Goal: Transaction & Acquisition: Purchase product/service

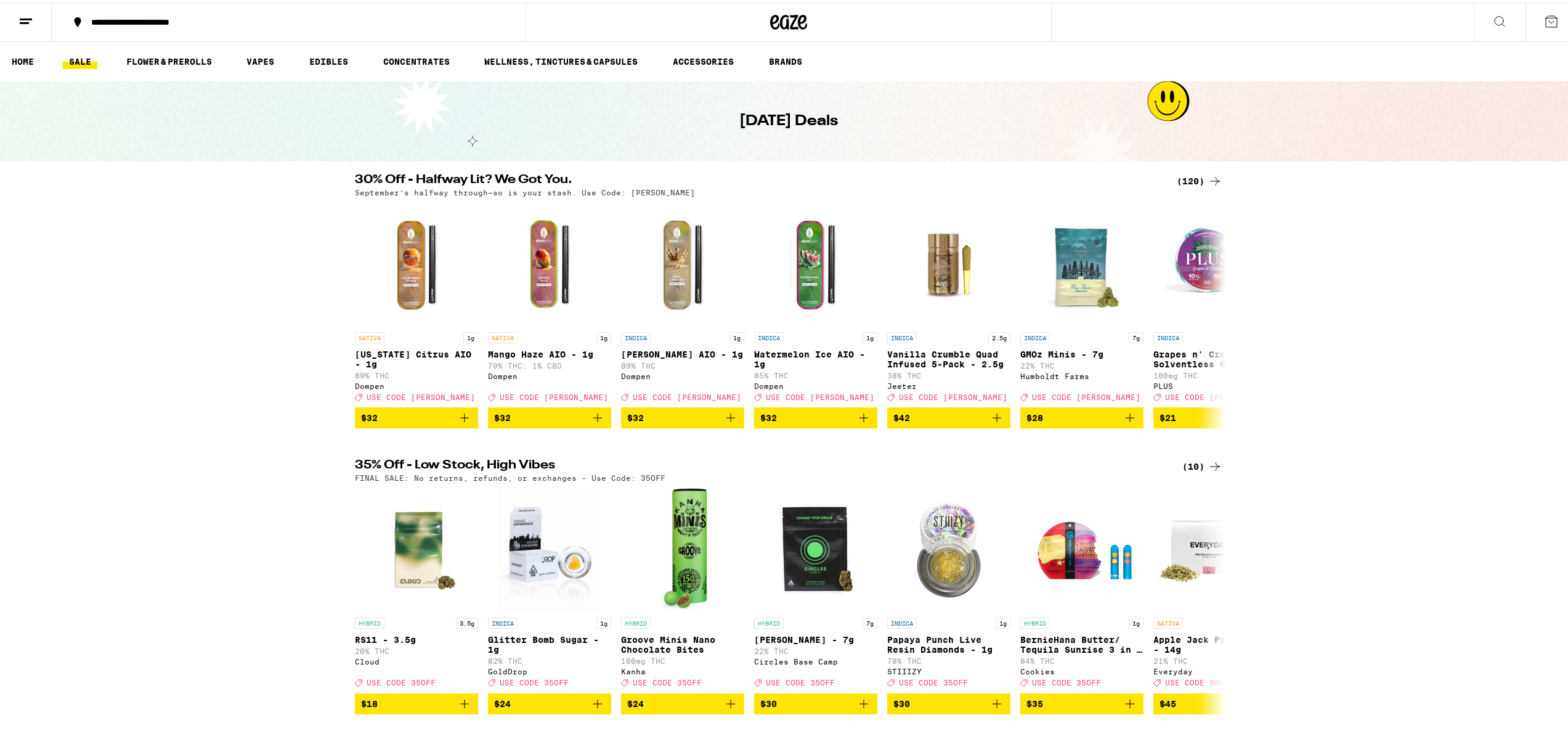
click at [214, 296] on div "30% Off - Halfway Lit? We Got You. (120) September’s halfway through—so is your…" at bounding box center [788, 299] width 1577 height 255
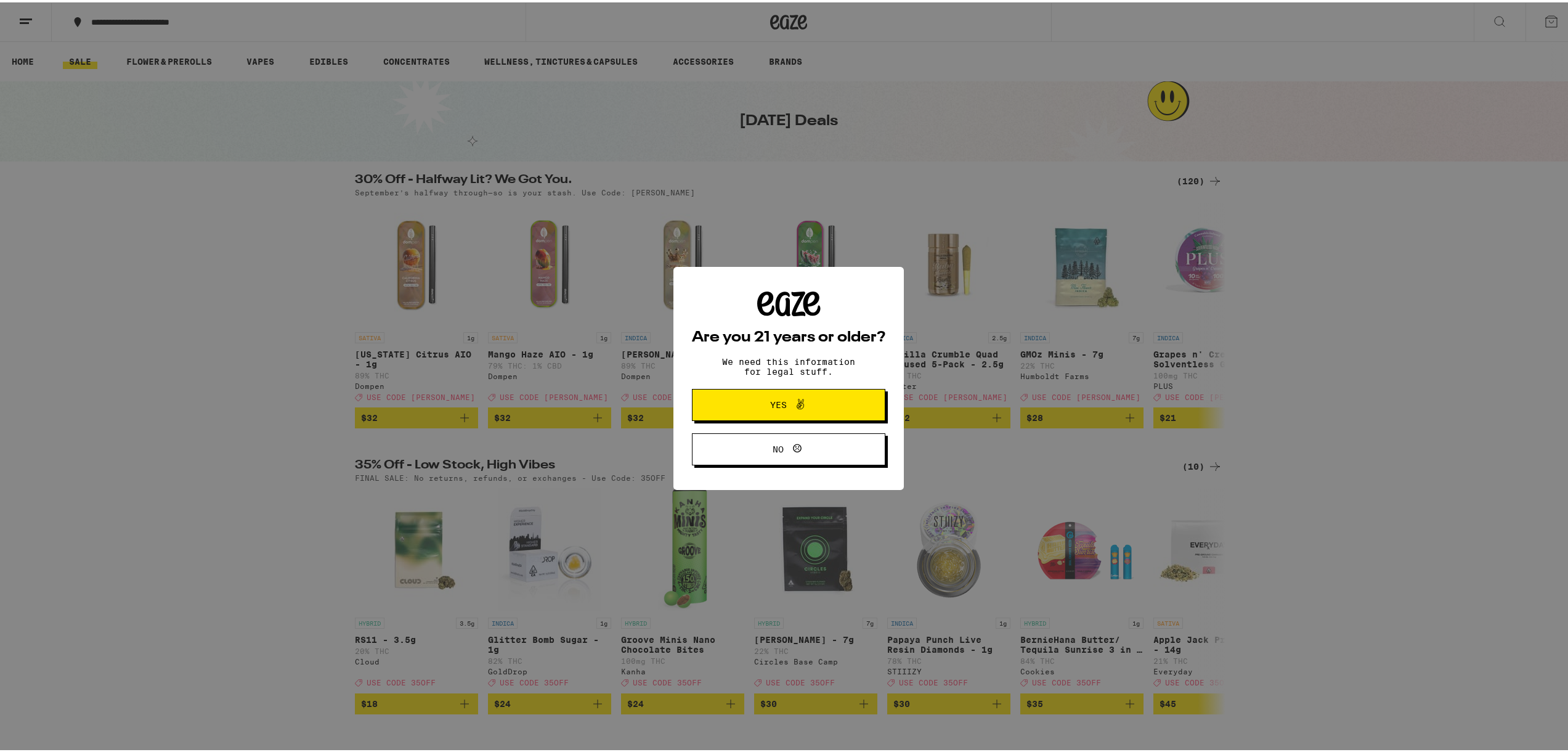
click at [789, 412] on button "Yes" at bounding box center [788, 403] width 193 height 32
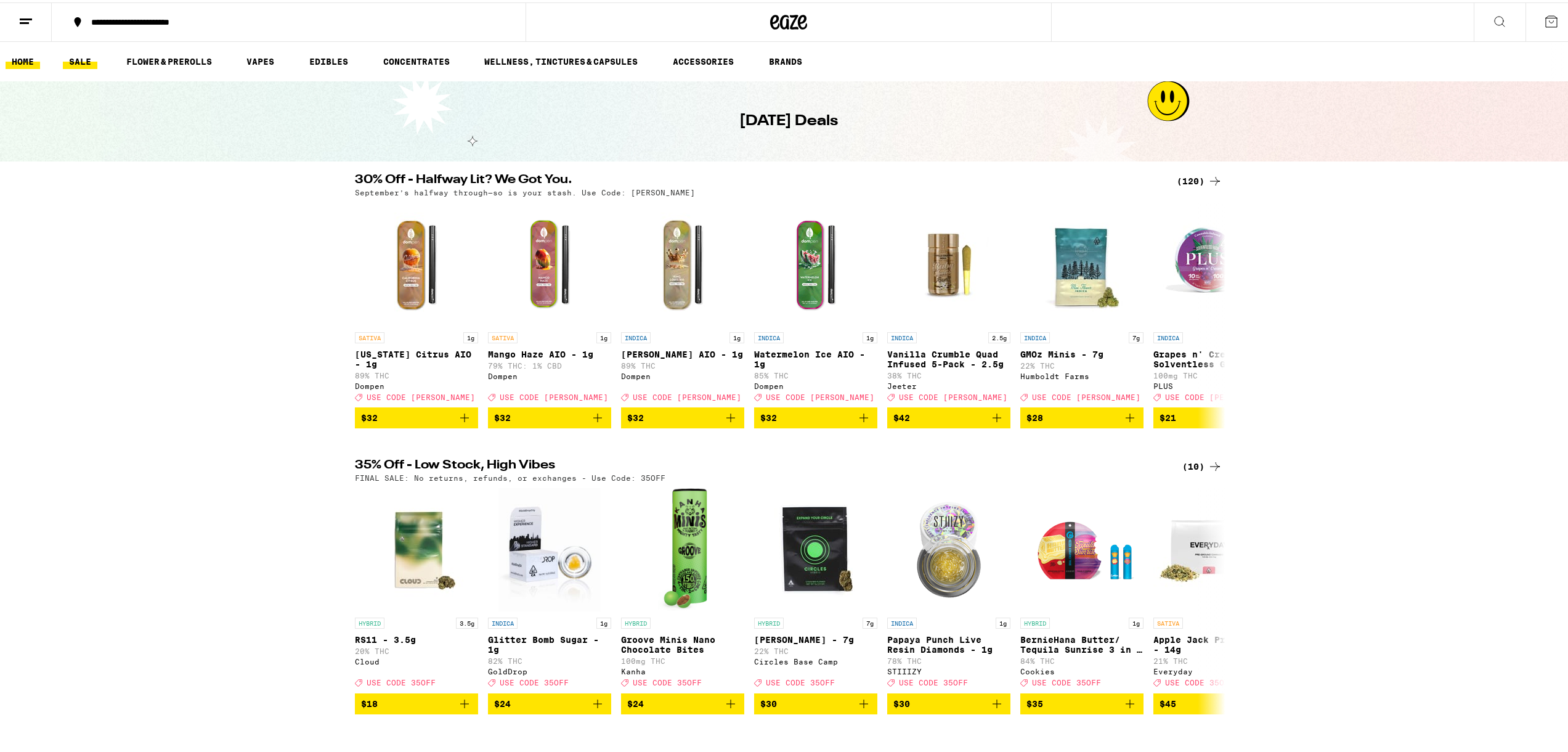
click at [16, 61] on link "HOME" at bounding box center [22, 59] width 34 height 15
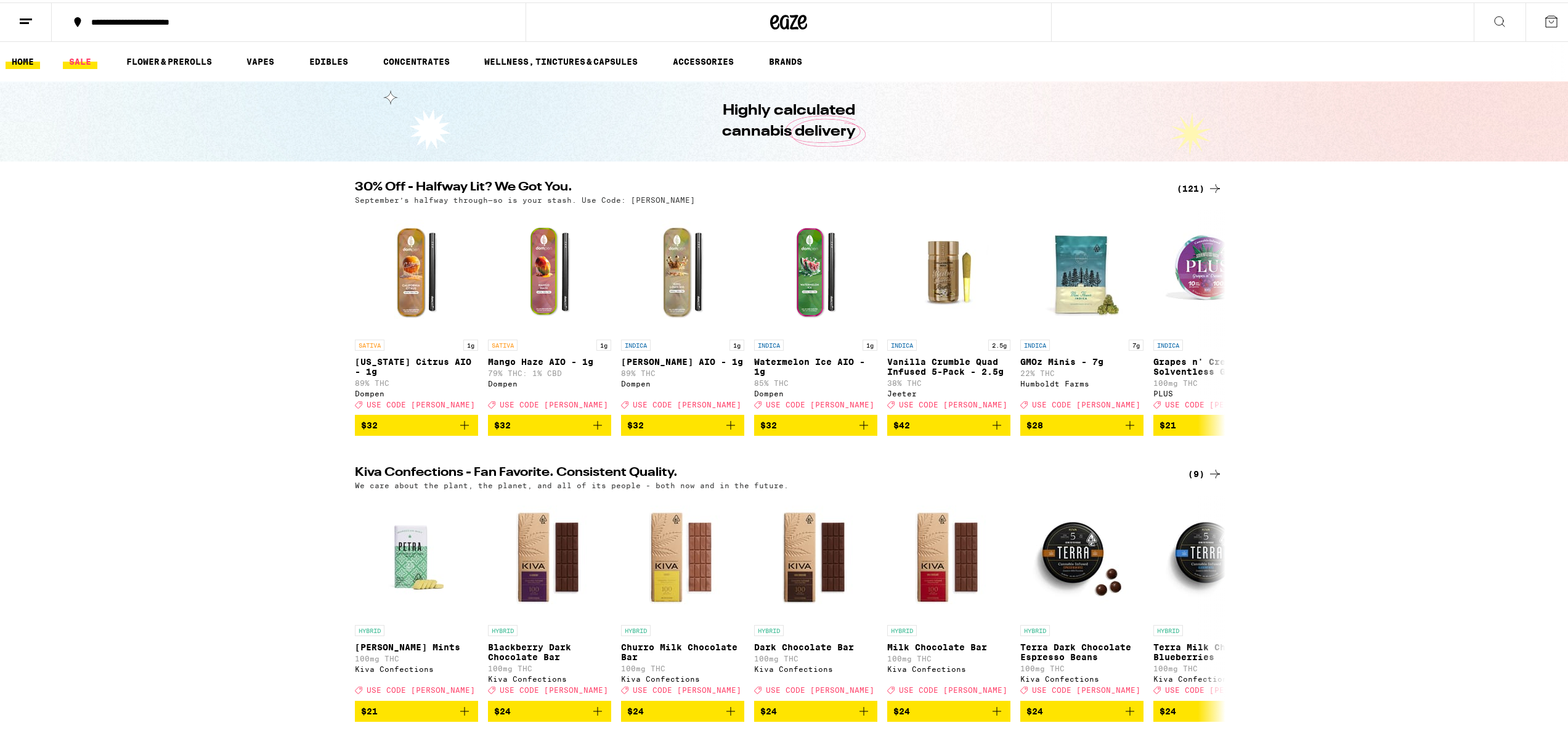
click at [77, 55] on link "SALE" at bounding box center [80, 59] width 34 height 15
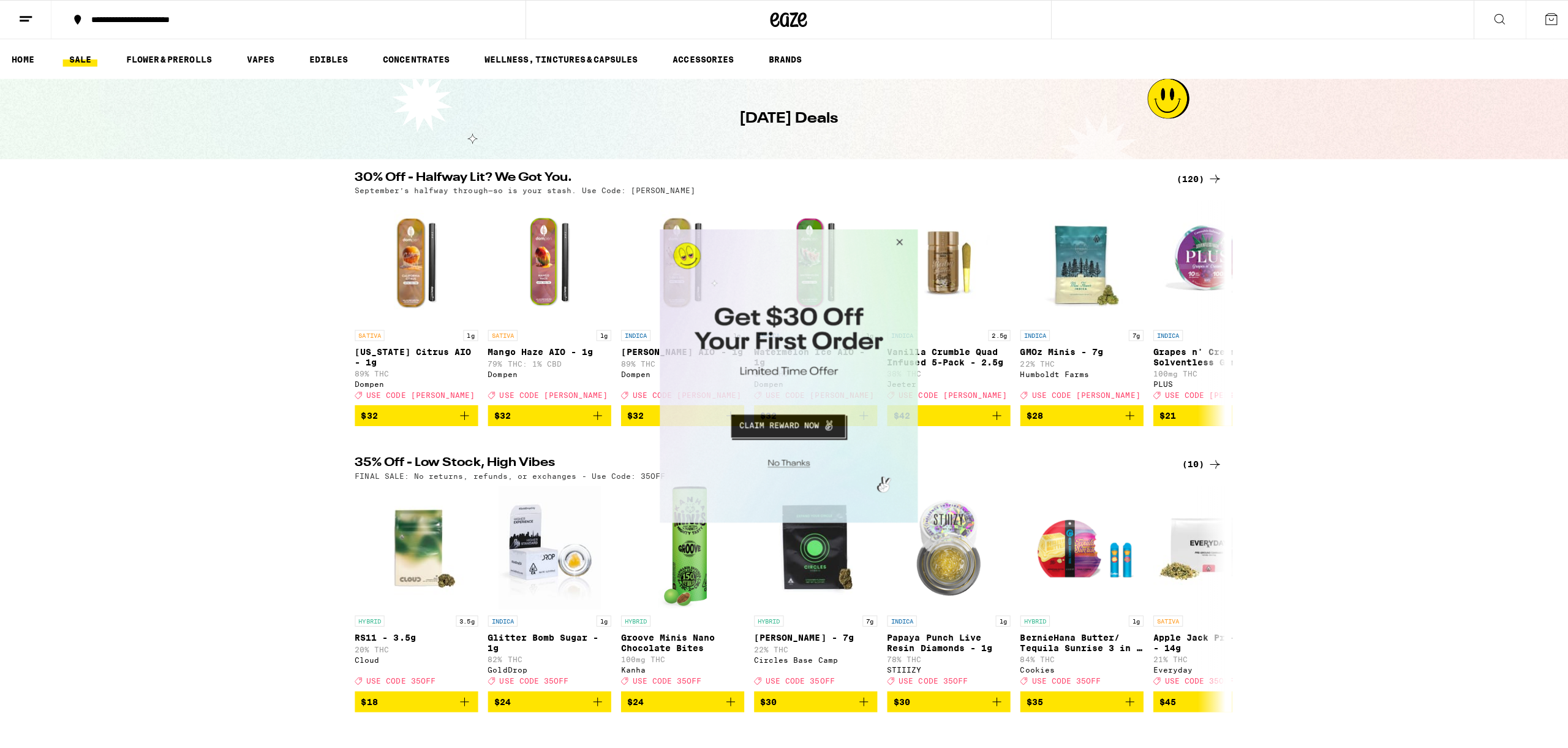
click at [897, 242] on button "Close Modal" at bounding box center [896, 244] width 33 height 29
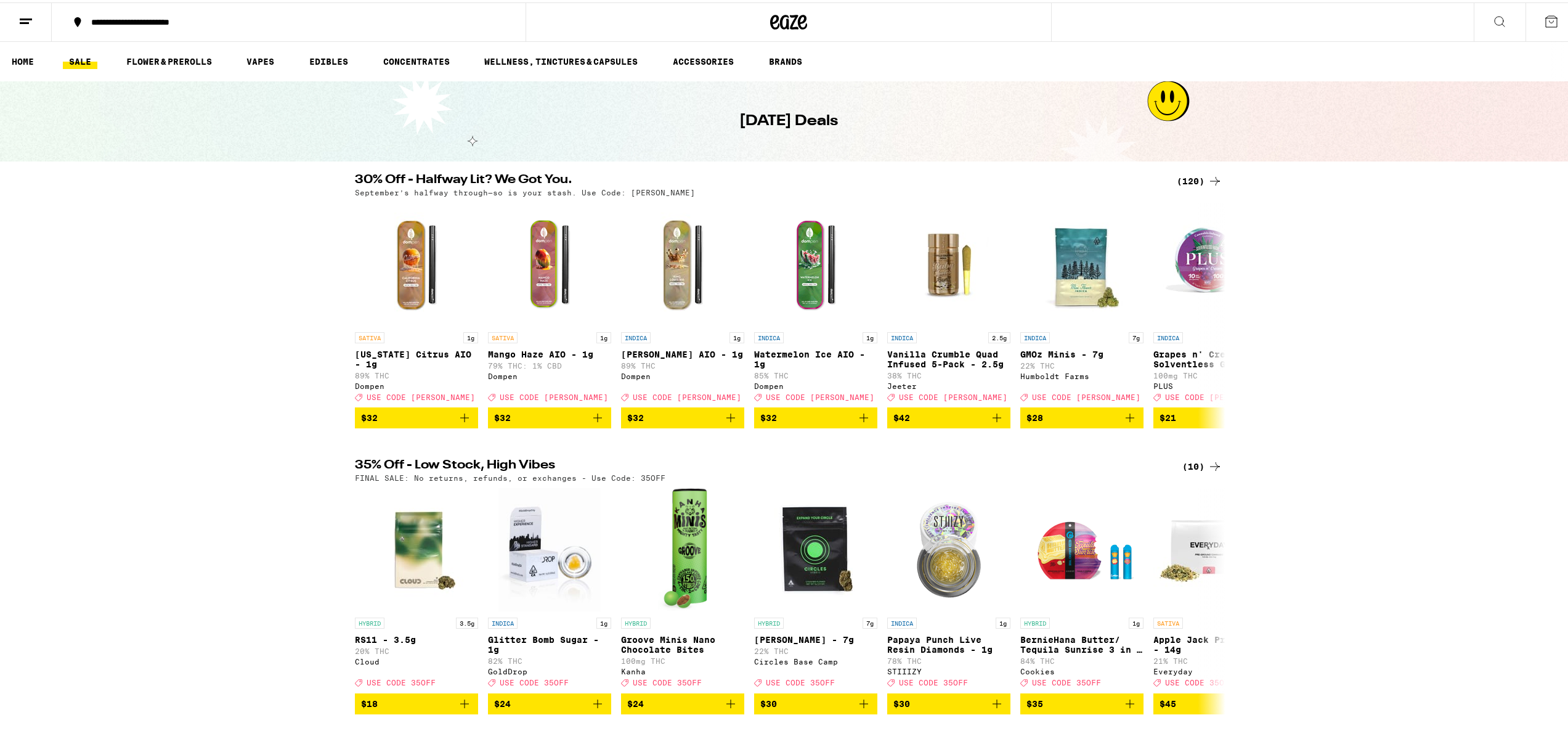
click at [319, 320] on div "30% Off - Halfway Lit? We Got You. (120) September’s halfway through—so is your…" at bounding box center [788, 299] width 1577 height 255
drag, startPoint x: 225, startPoint y: 262, endPoint x: 232, endPoint y: 263, distance: 7.1
click at [225, 262] on div "30% Off - Halfway Lit? We Got You. (120) September’s halfway through—so is your…" at bounding box center [788, 299] width 1577 height 255
click at [167, 29] on button "**********" at bounding box center [288, 20] width 474 height 37
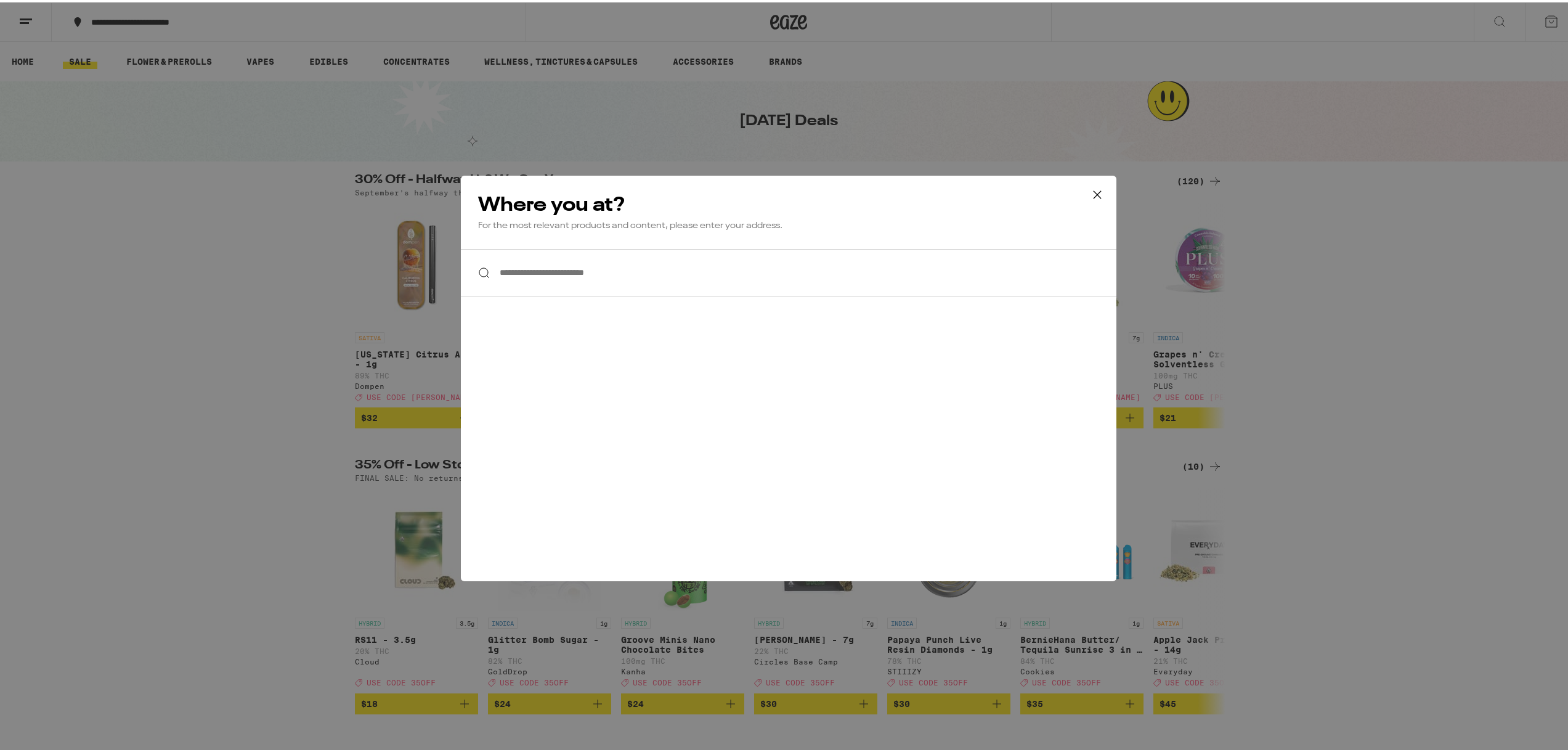
click at [538, 264] on input "**********" at bounding box center [789, 270] width 656 height 47
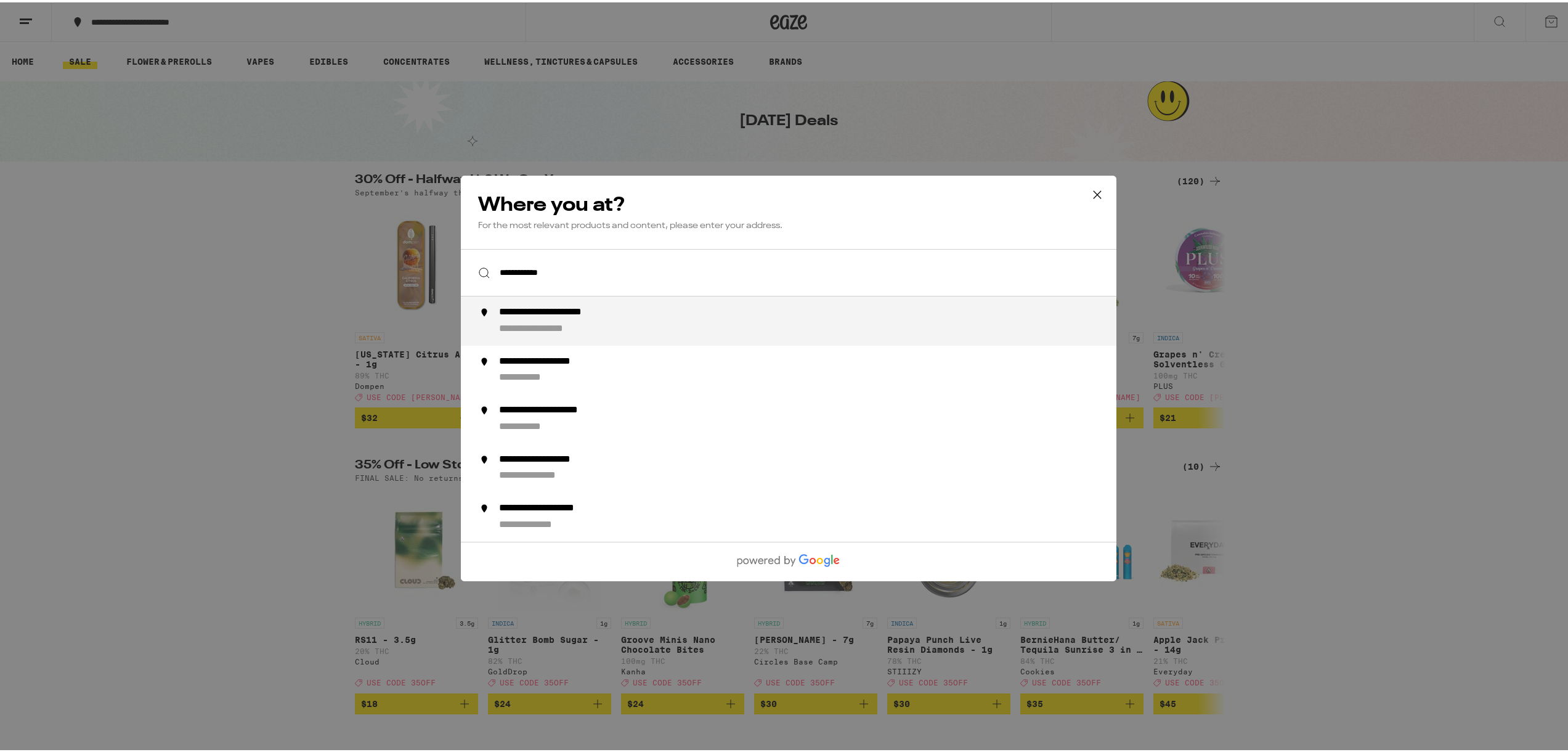
type input "**********"
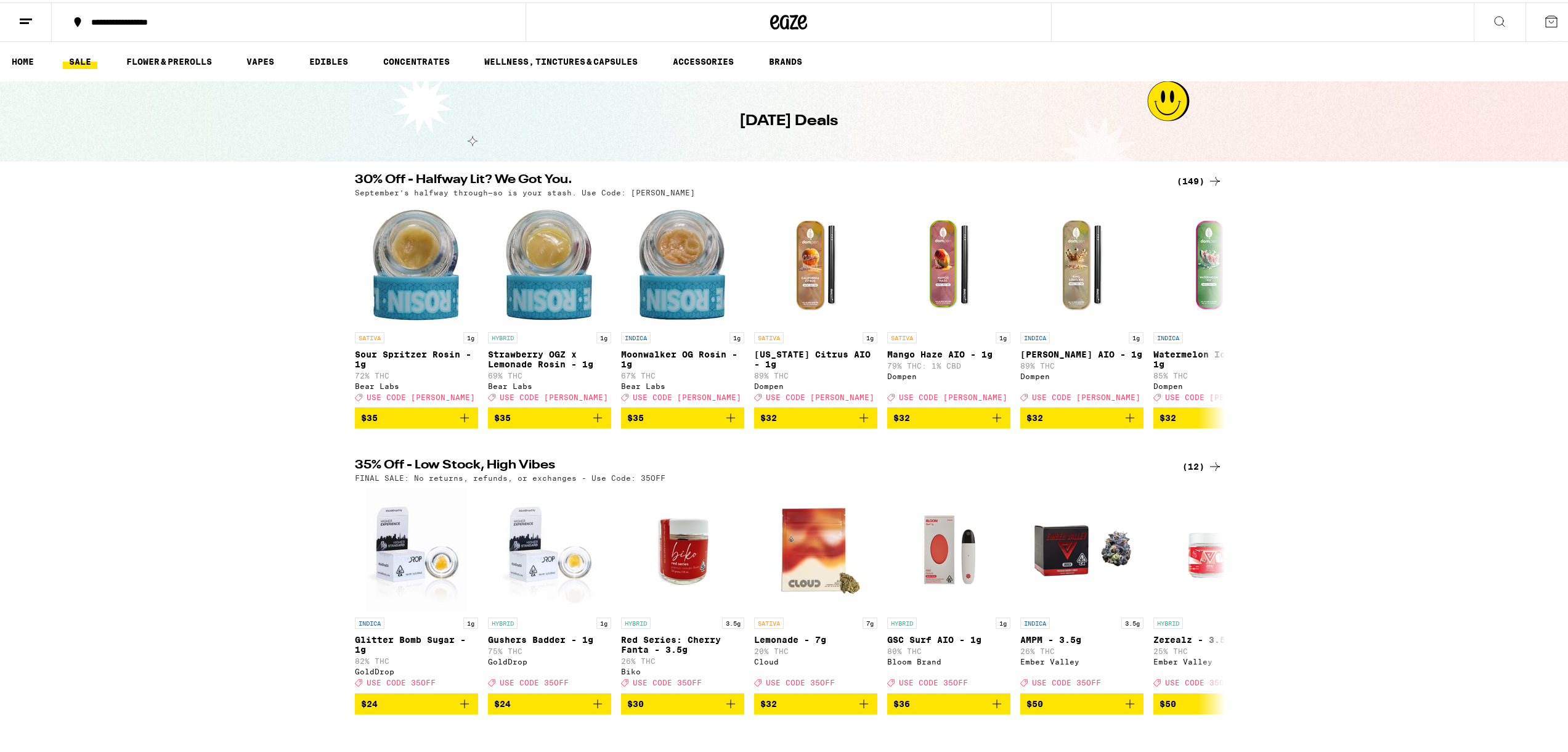
click at [275, 317] on div "30% Off - Halfway Lit? We Got You. (149) September’s halfway through—so is your…" at bounding box center [788, 299] width 1577 height 255
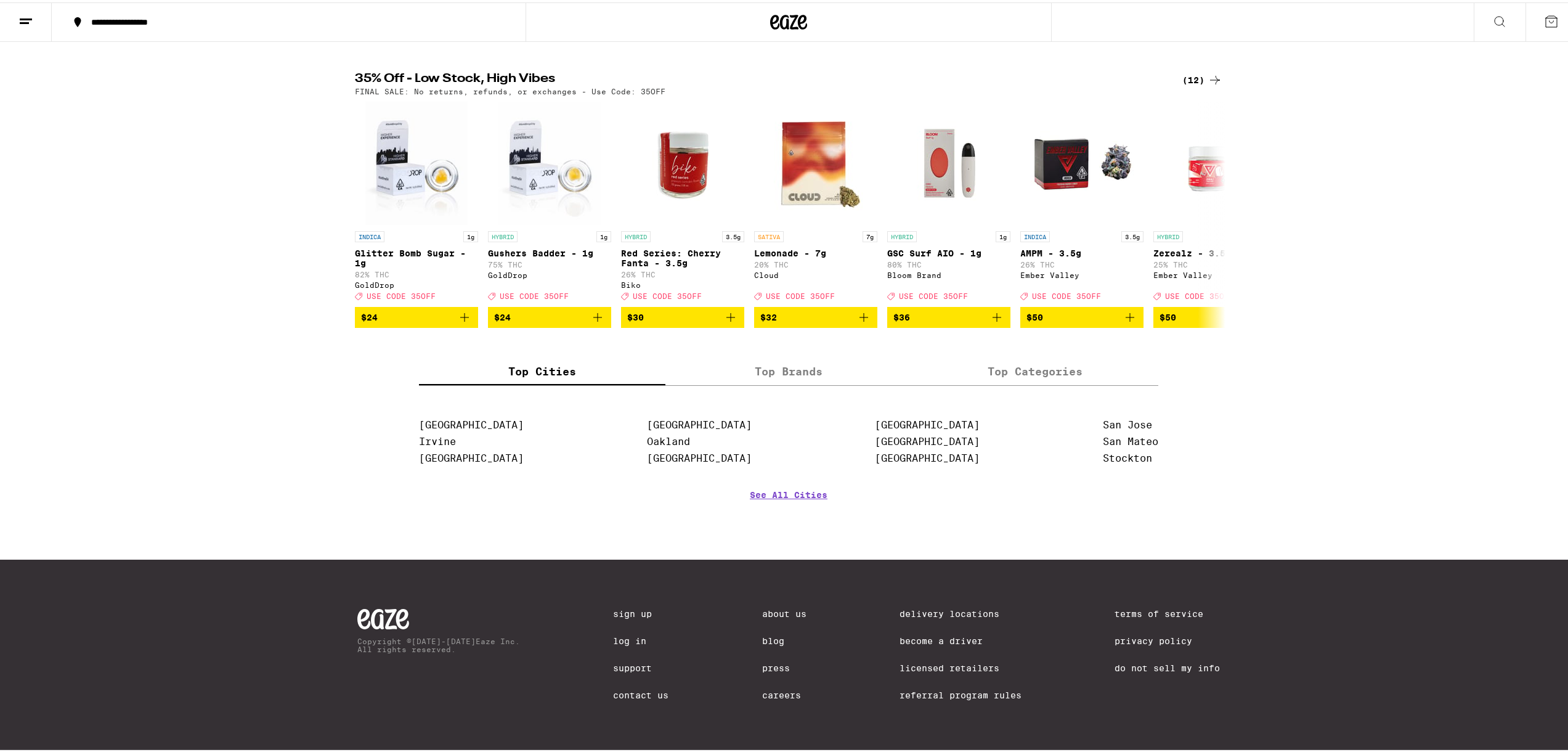
scroll to position [412, 0]
click at [786, 371] on label "Top Brands" at bounding box center [788, 370] width 246 height 27
click at [0, 0] on input "Top Brands" at bounding box center [0, 0] width 0 height 0
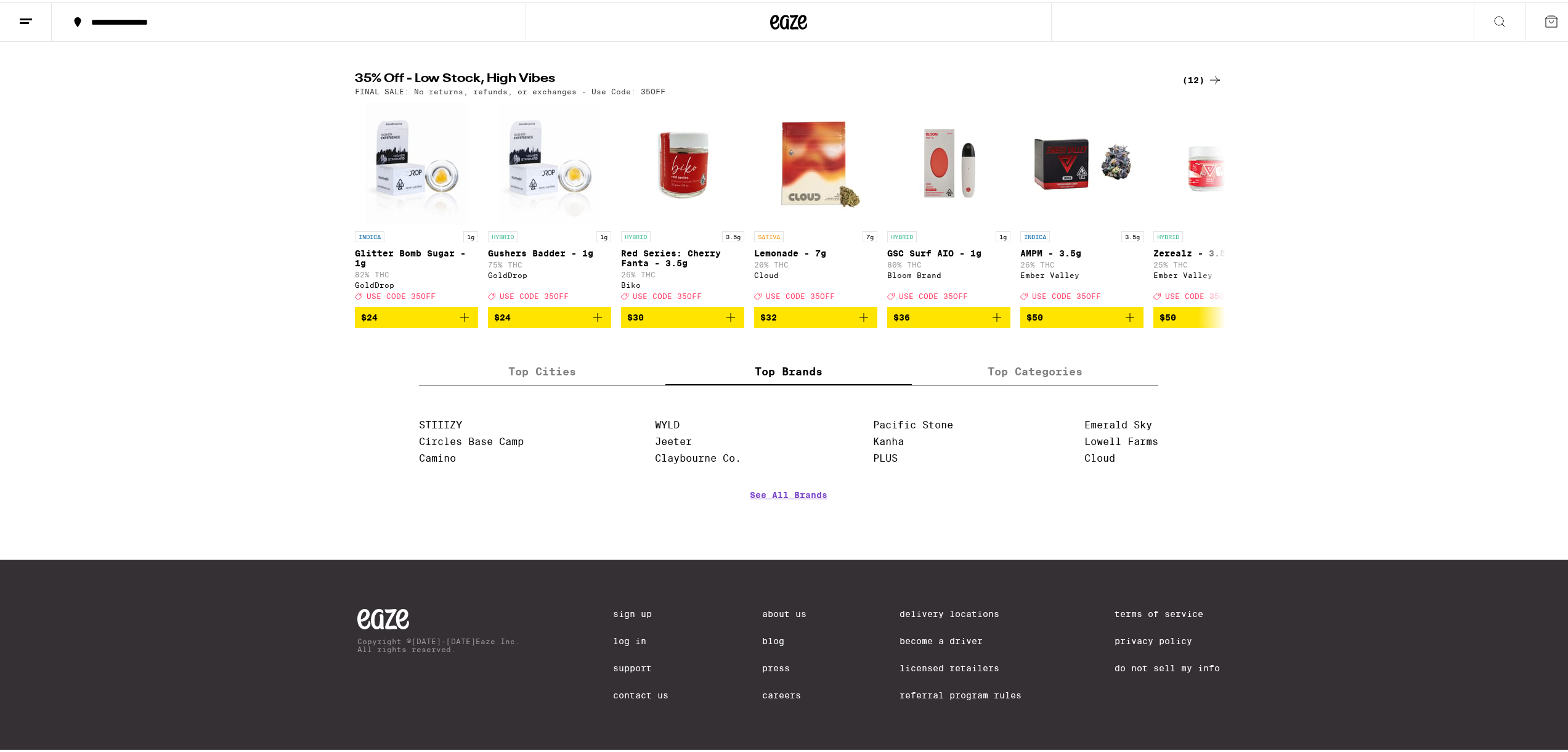
click at [1017, 367] on label "Top Categories" at bounding box center [1034, 370] width 246 height 27
click at [0, 0] on input "Top Categories" at bounding box center [0, 0] width 0 height 0
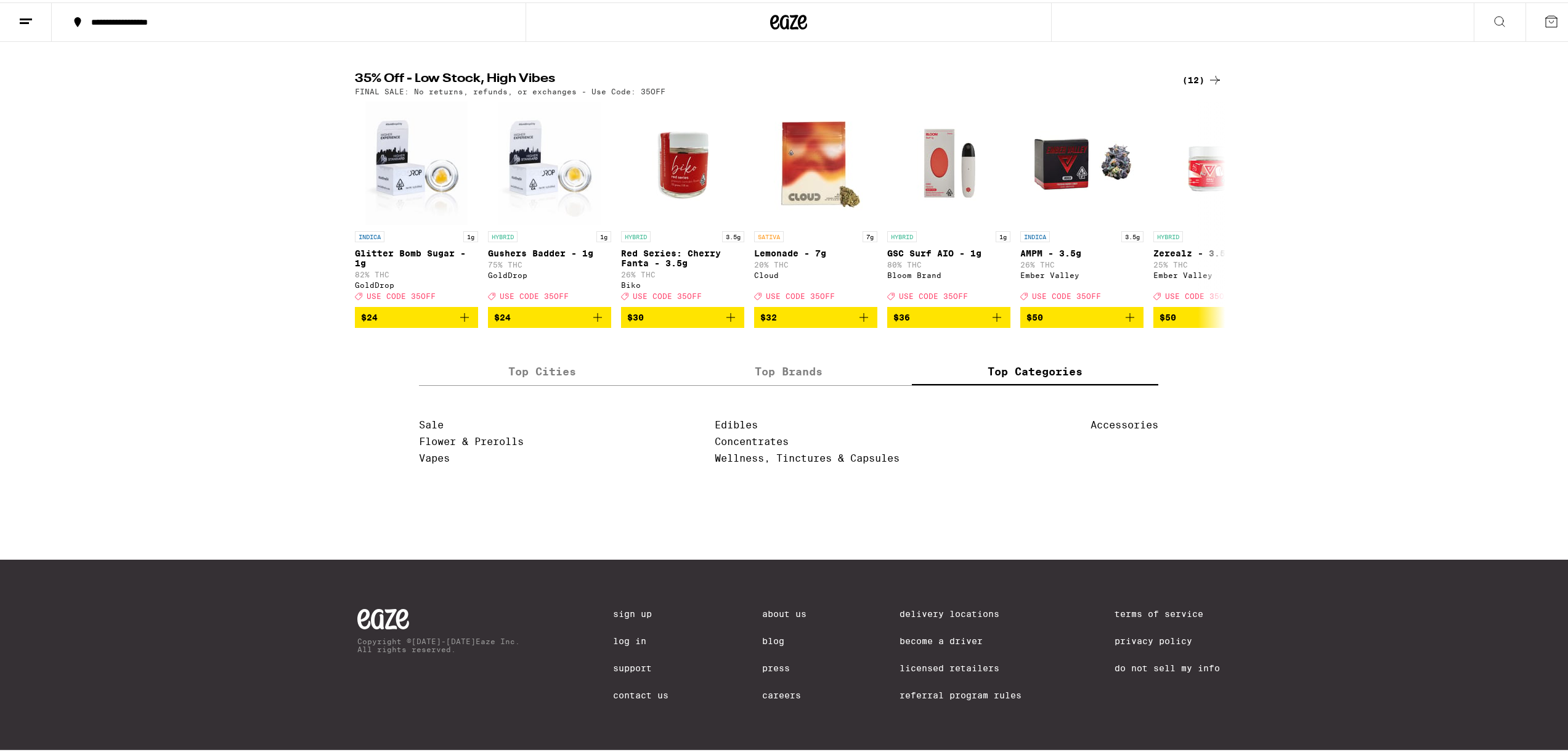
click at [550, 363] on label "Top Cities" at bounding box center [542, 370] width 246 height 27
click at [0, 0] on input "Top Cities" at bounding box center [0, 0] width 0 height 0
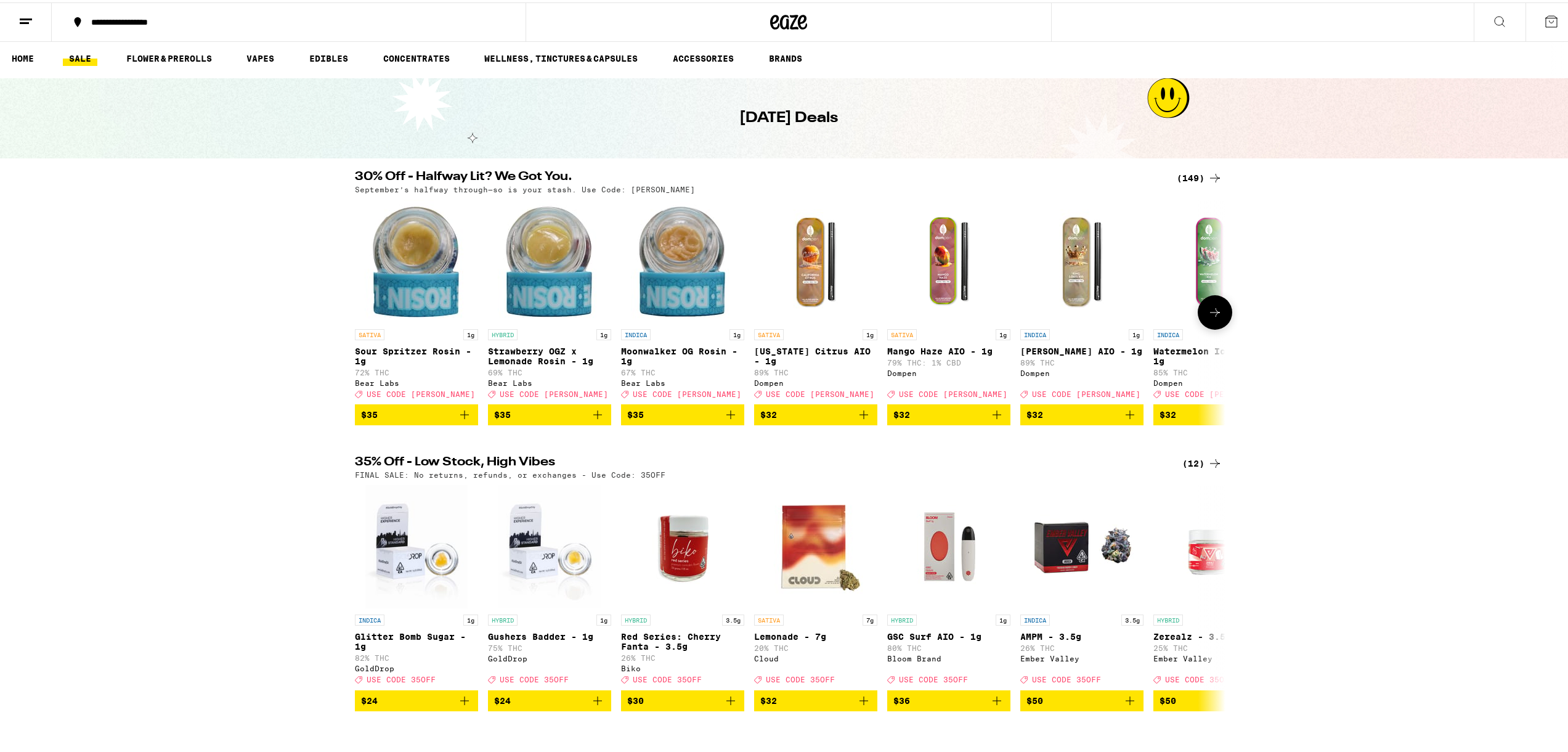
scroll to position [0, 0]
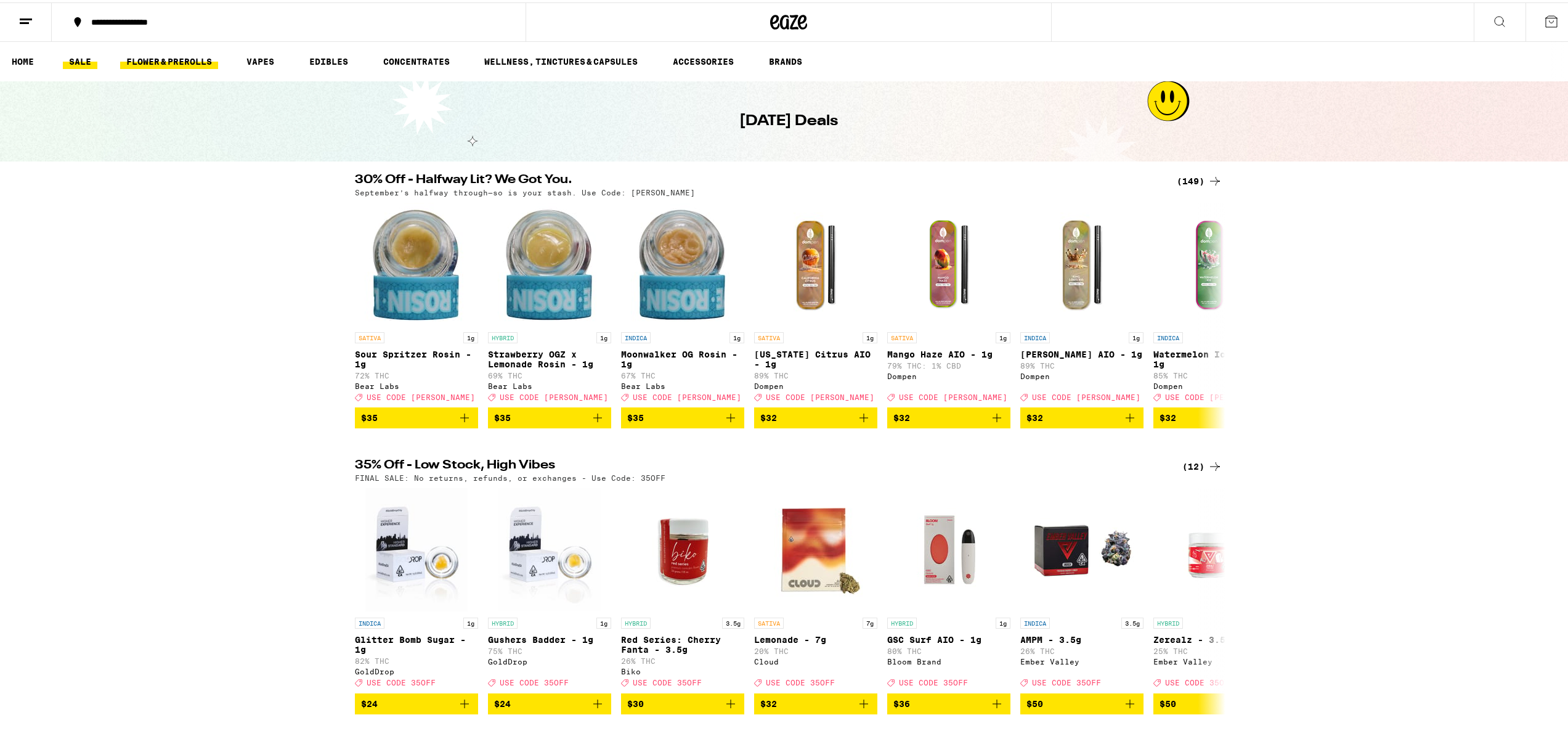
click at [174, 59] on link "FLOWER & PREROLLS" at bounding box center [169, 59] width 98 height 15
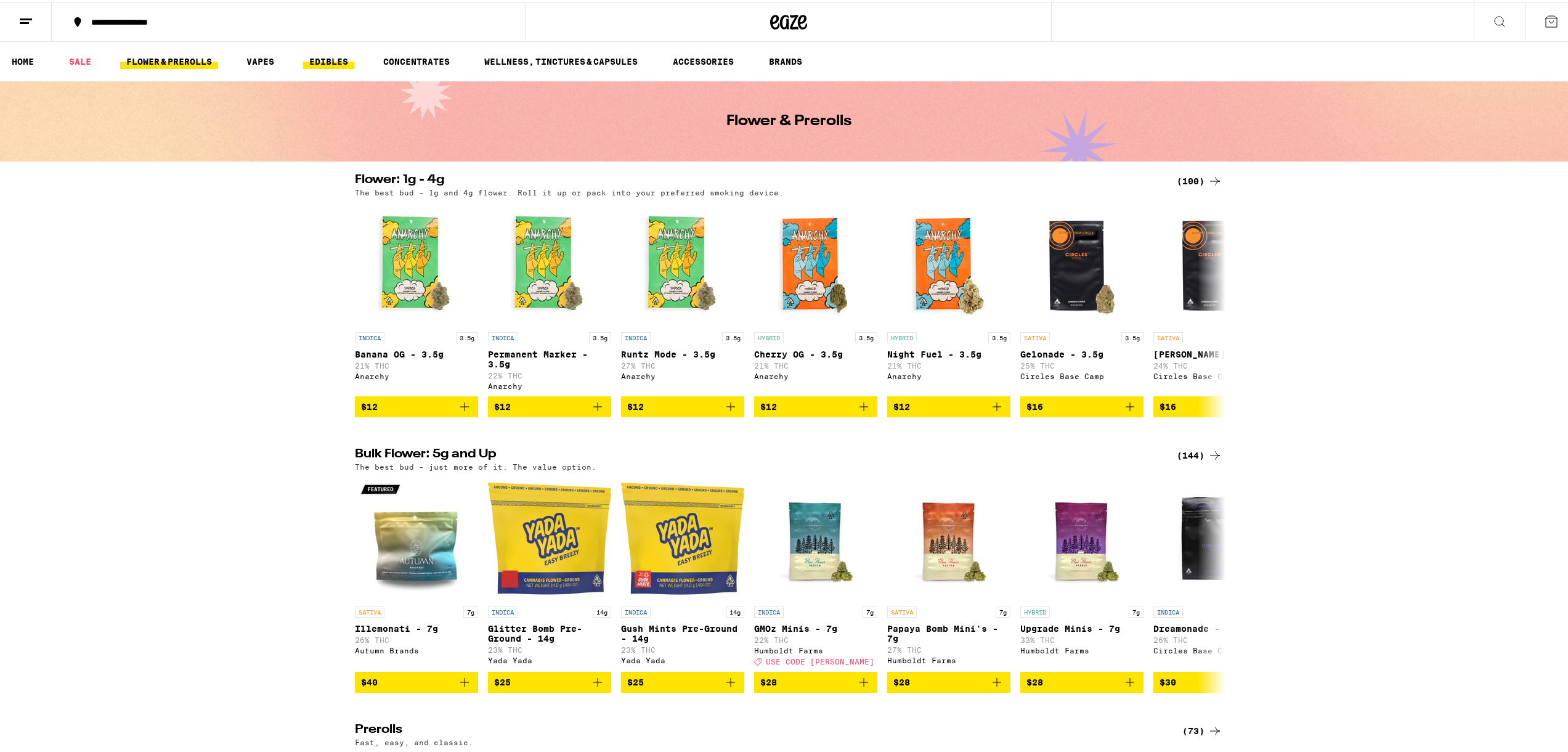
click at [339, 61] on link "EDIBLES" at bounding box center [329, 59] width 51 height 15
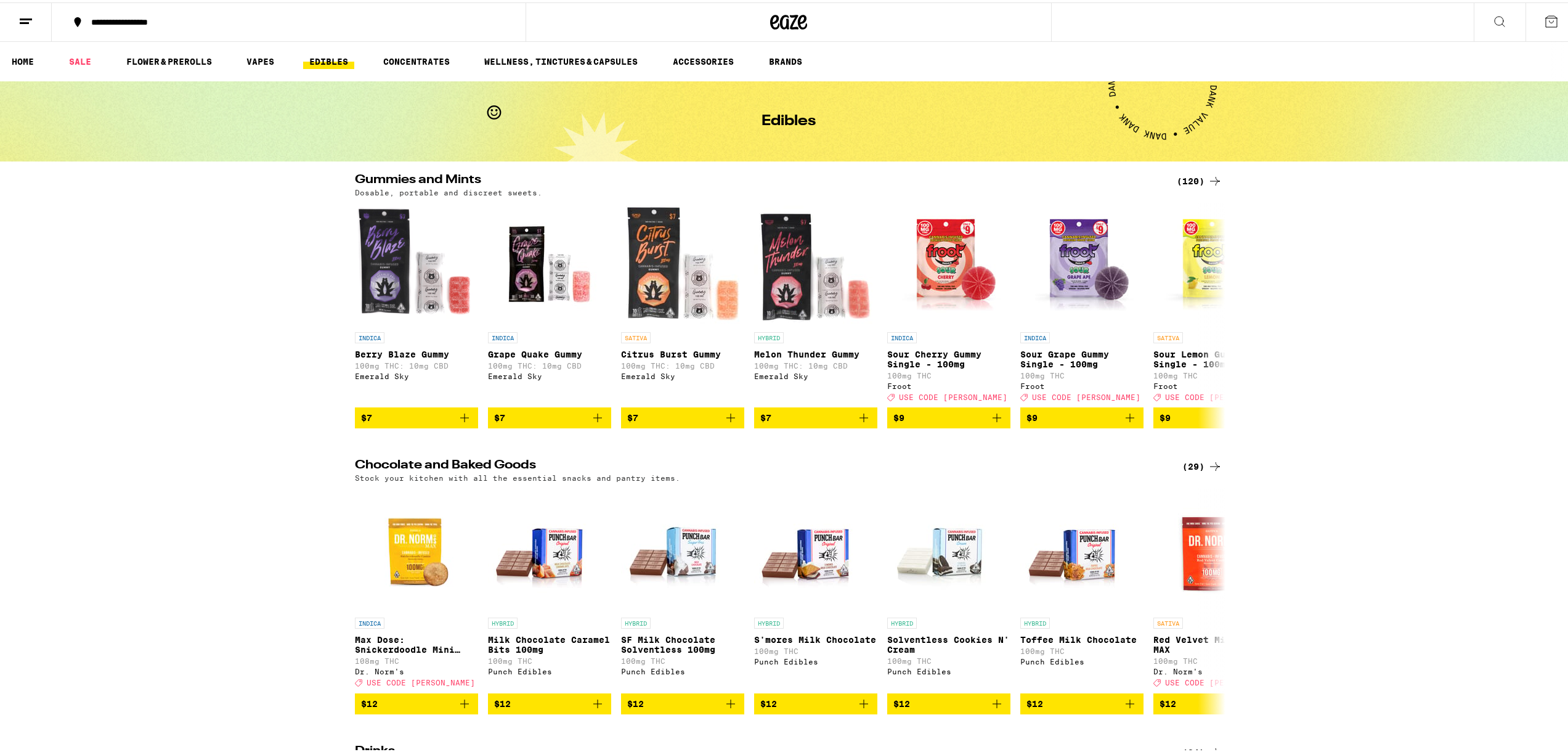
click at [395, 179] on h2 "Gummies and Mints" at bounding box center [758, 179] width 807 height 15
click at [1181, 179] on div "(120)" at bounding box center [1199, 179] width 45 height 15
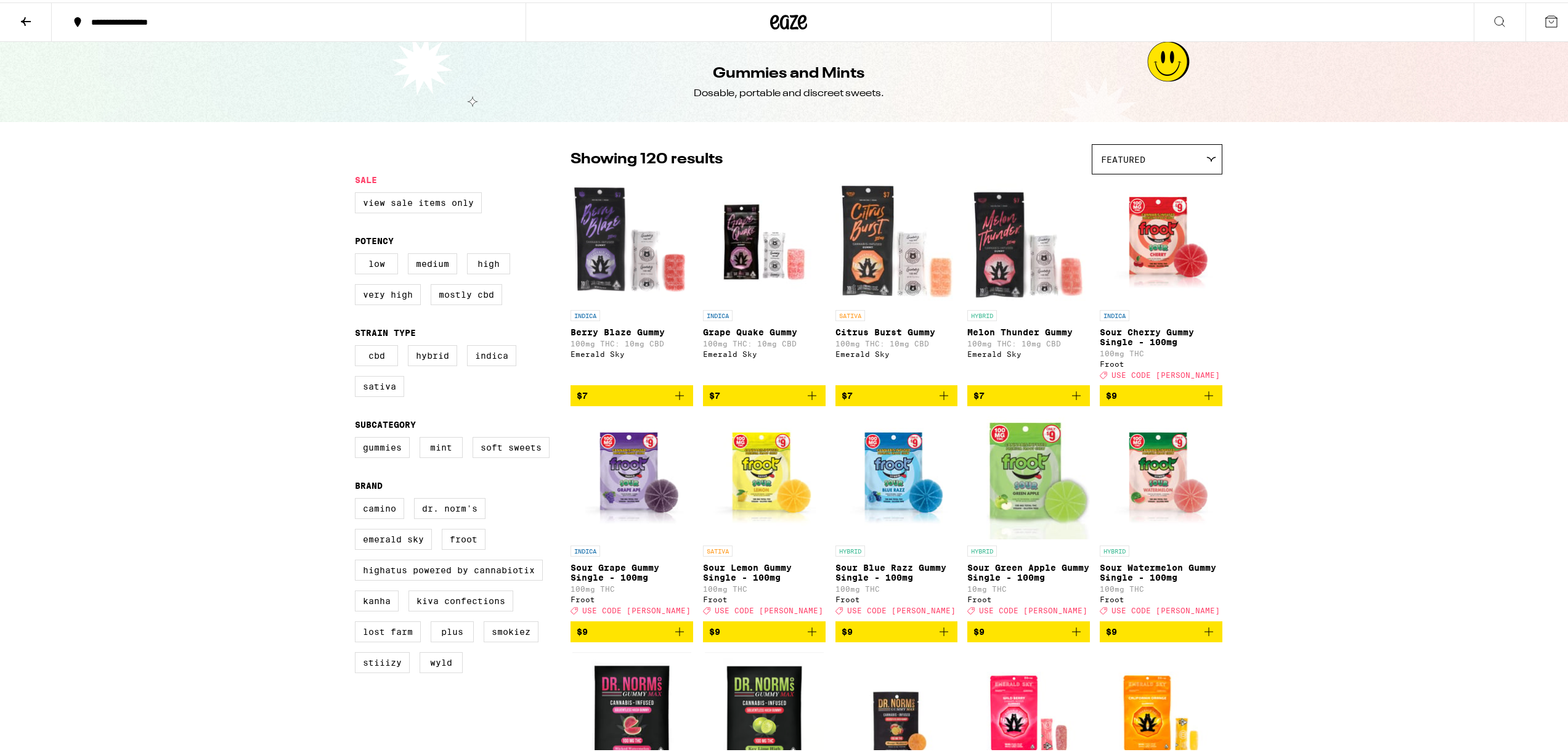
click at [376, 456] on label "Gummies" at bounding box center [382, 445] width 55 height 21
click at [358, 437] on input "Gummies" at bounding box center [357, 436] width 1 height 1
checkbox input "true"
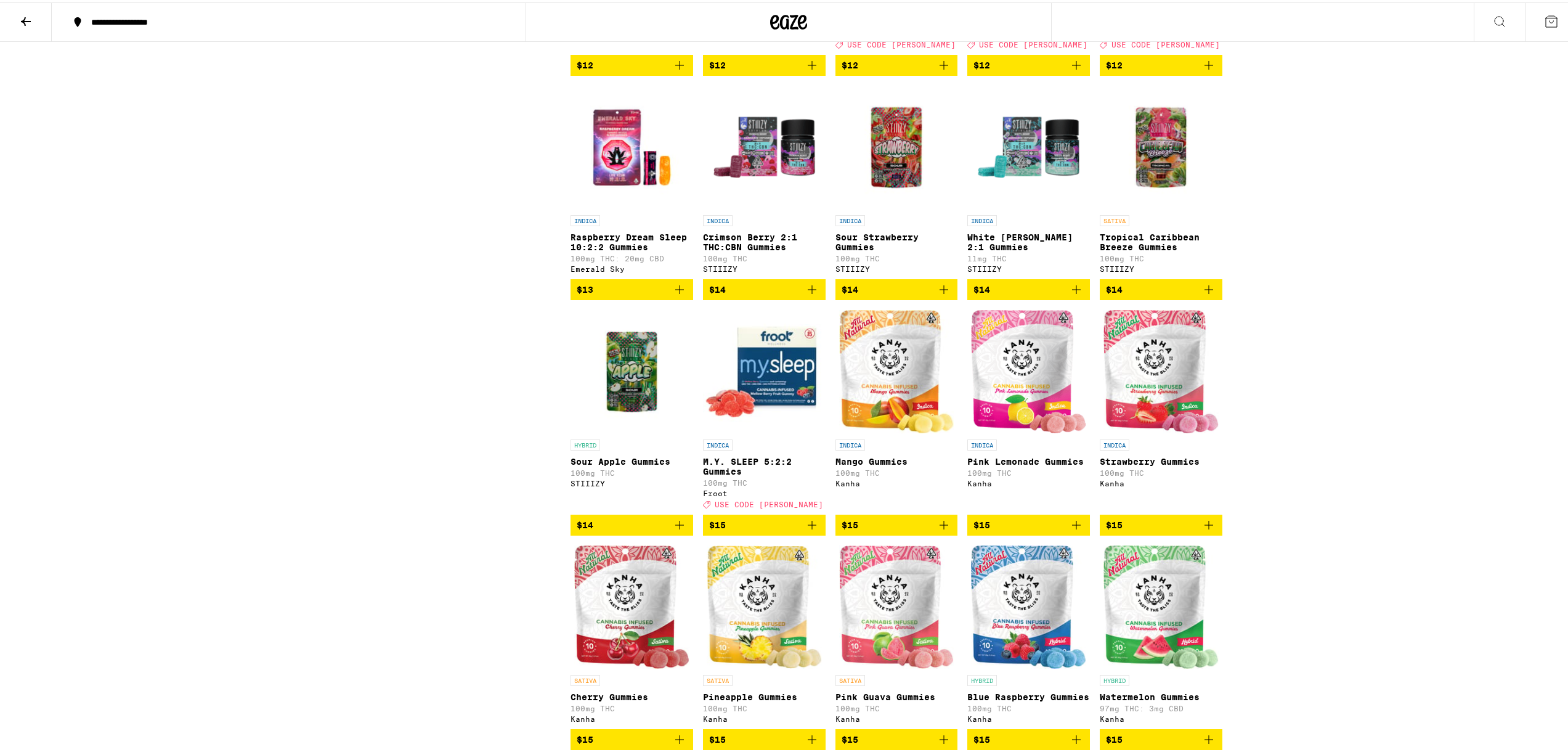
scroll to position [1277, 0]
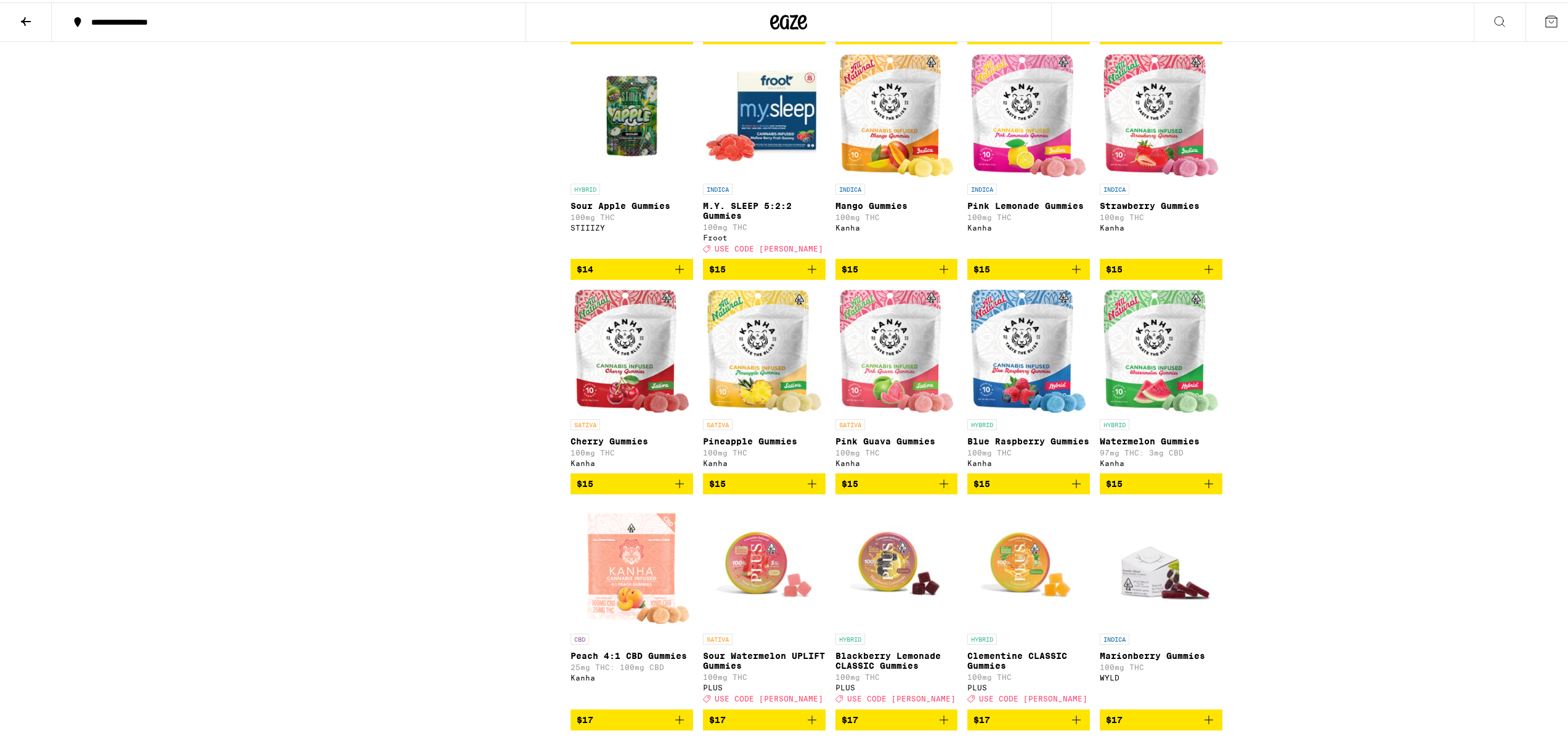
click at [937, 274] on icon "Add to bag" at bounding box center [944, 266] width 15 height 15
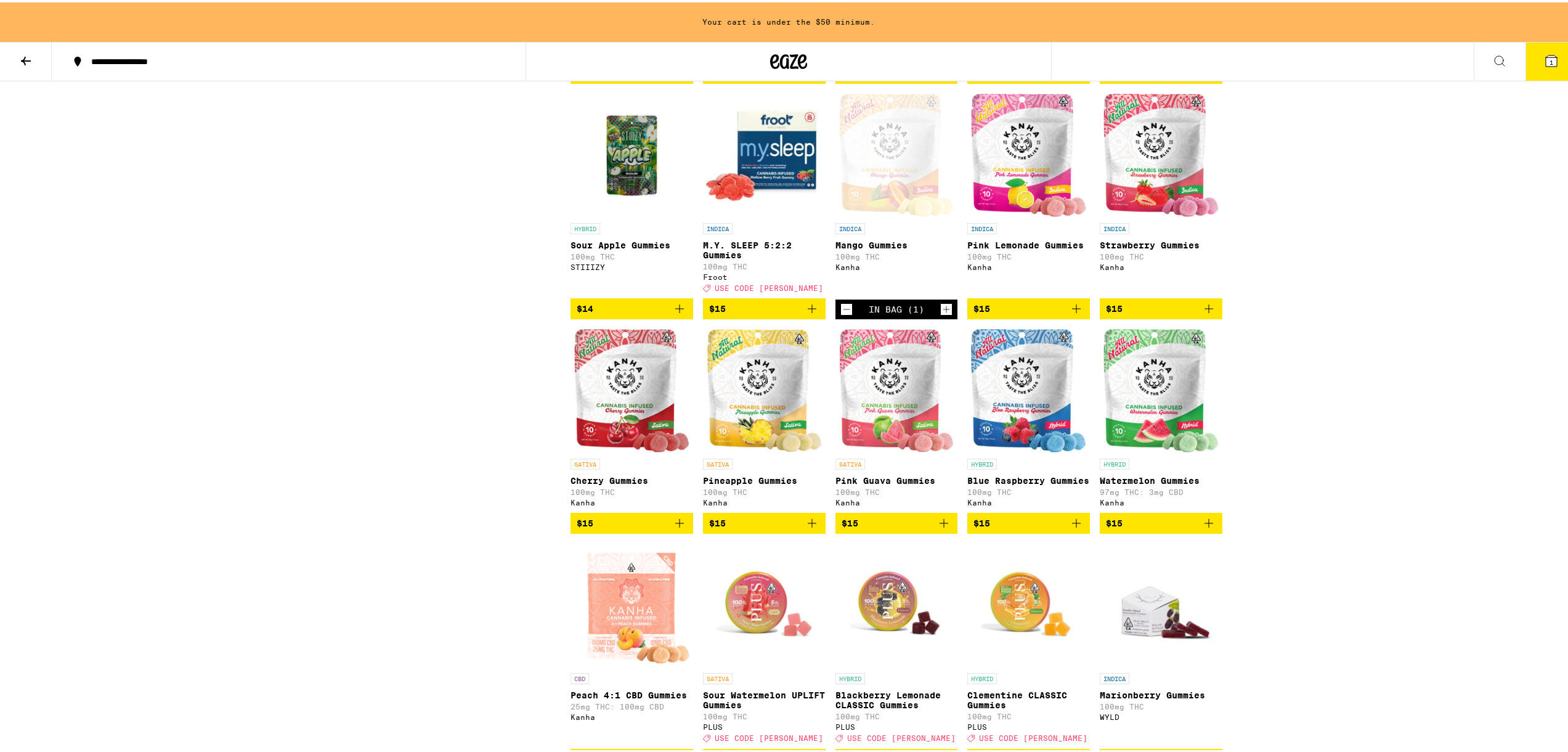
scroll to position [1556, 0]
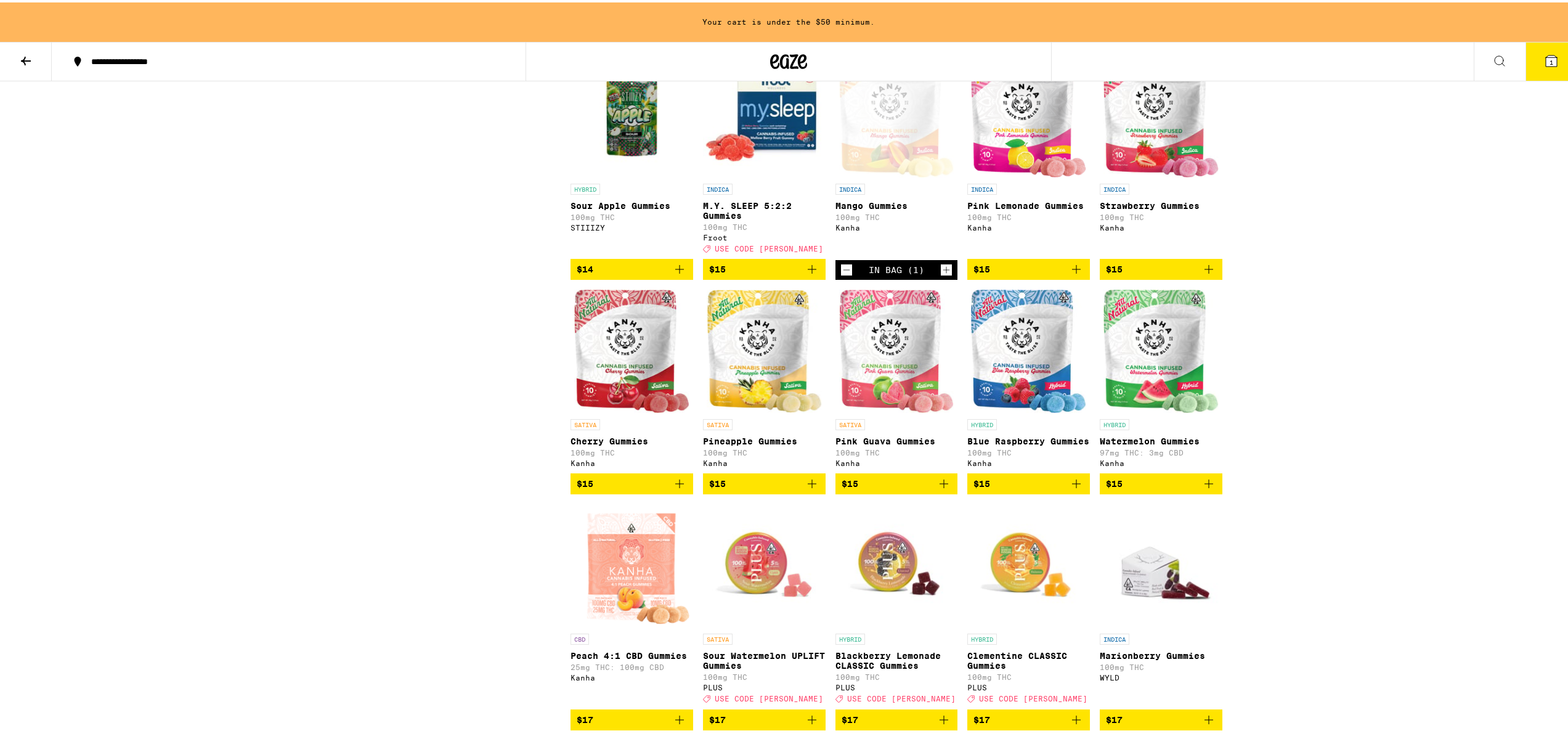
click at [1530, 61] on button "1" at bounding box center [1551, 59] width 52 height 38
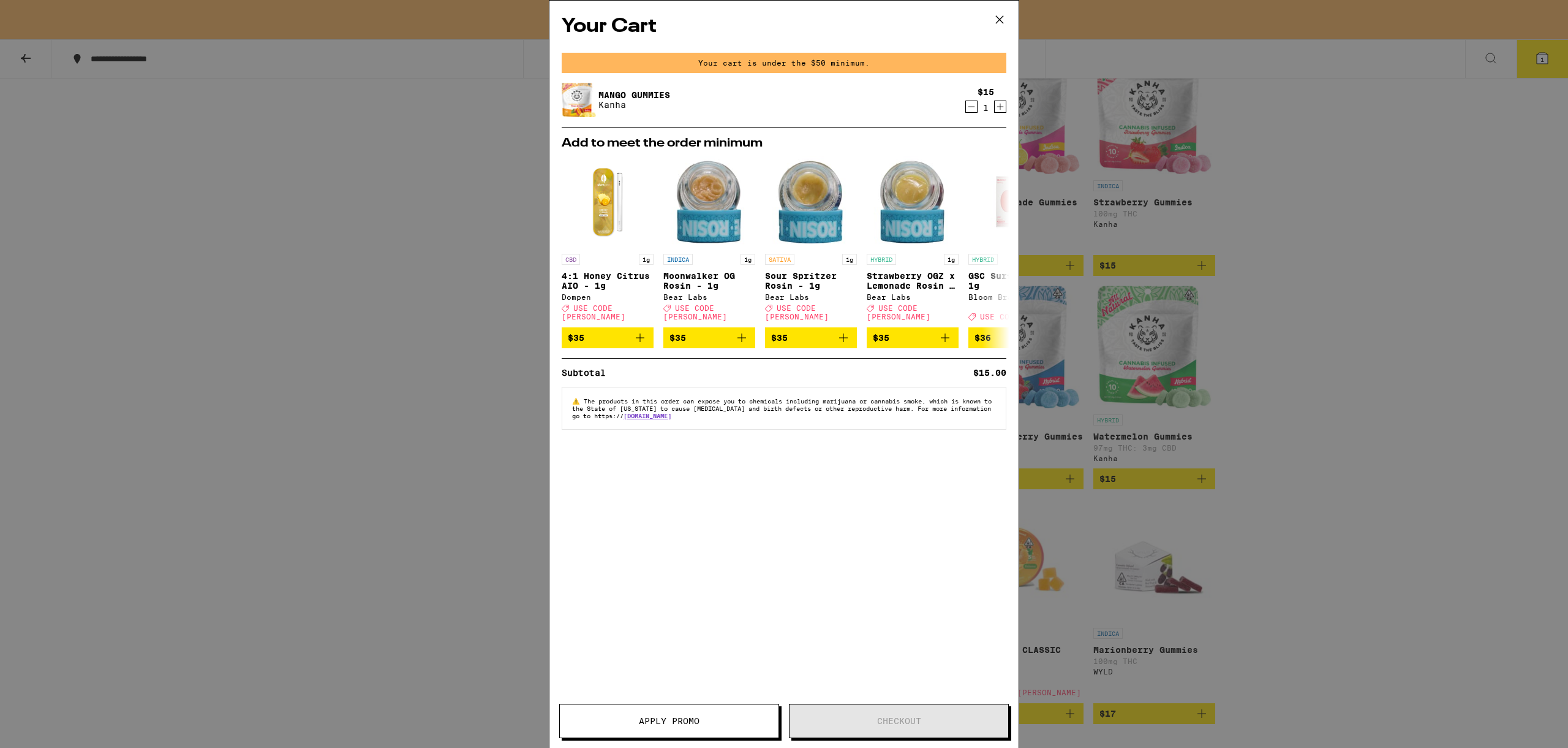
click at [755, 60] on div "Your cart is under the $50 minimum." at bounding box center [784, 62] width 445 height 20
click at [842, 65] on div "Your cart is under the $50 minimum." at bounding box center [784, 62] width 445 height 20
click at [769, 565] on div "Your Cart Your cart is under the $50 minimum. Mango Gummies Kanha $15 1 Add to …" at bounding box center [784, 356] width 469 height 711
click at [1001, 17] on icon at bounding box center [999, 19] width 19 height 19
